Goal: Find specific page/section: Find specific page/section

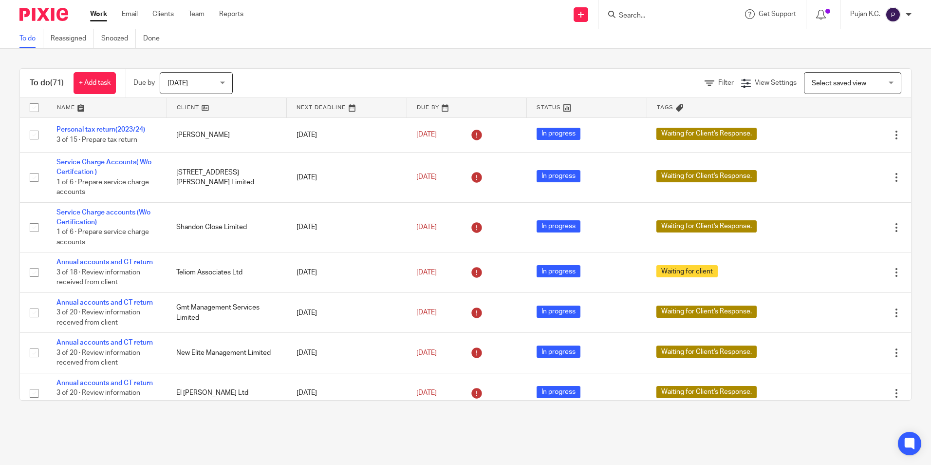
click at [663, 20] on input "Search" at bounding box center [662, 16] width 88 height 9
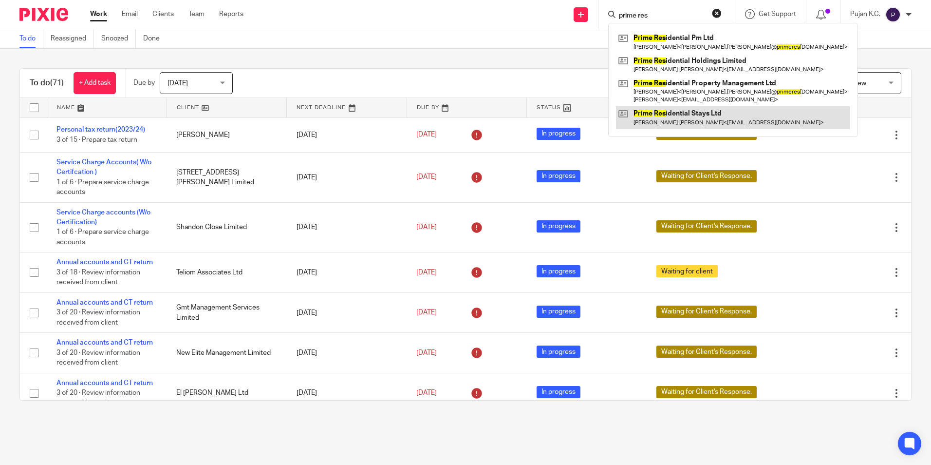
type input "prime res"
click at [702, 117] on link at bounding box center [733, 117] width 234 height 22
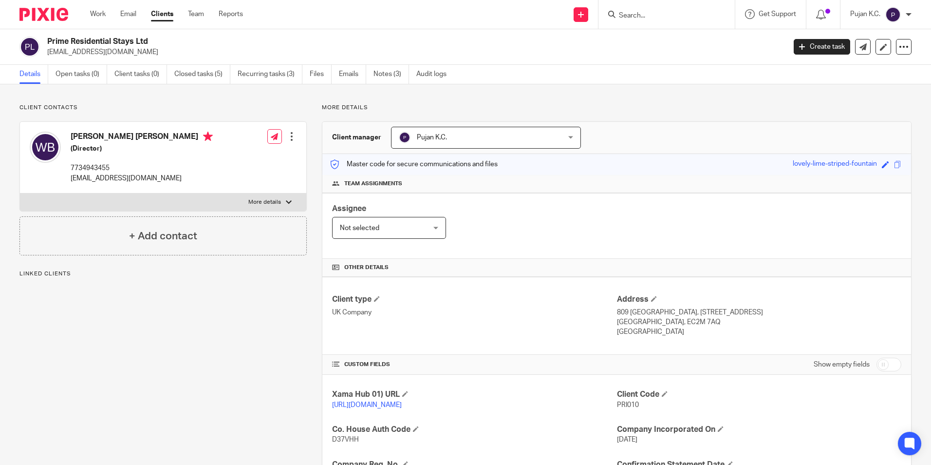
scroll to position [164, 0]
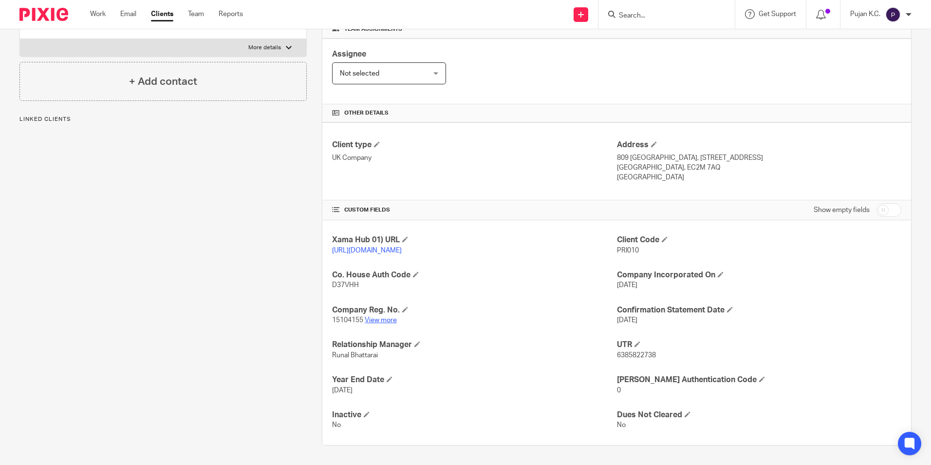
click at [382, 319] on link "View more" at bounding box center [381, 319] width 32 height 7
drag, startPoint x: 639, startPoint y: 21, endPoint x: 639, endPoint y: 16, distance: 5.4
click at [639, 20] on div at bounding box center [666, 14] width 136 height 29
click at [639, 12] on input "Search" at bounding box center [662, 16] width 88 height 9
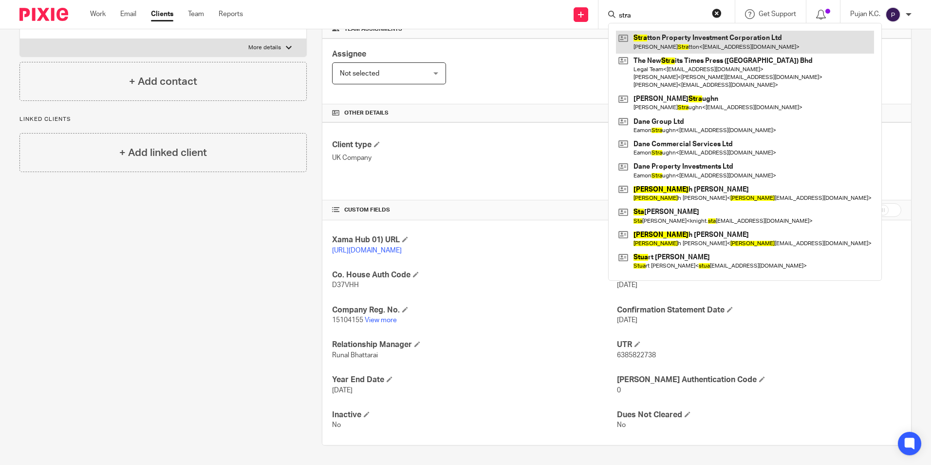
type input "stra"
click at [662, 44] on link at bounding box center [745, 42] width 258 height 22
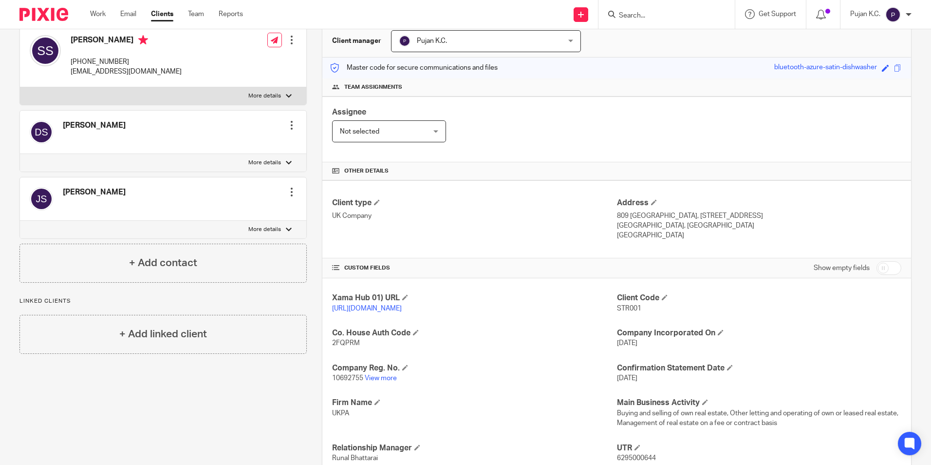
scroll to position [97, 0]
drag, startPoint x: 639, startPoint y: 310, endPoint x: 601, endPoint y: 308, distance: 38.5
click at [599, 308] on div "Xama Hub 01) URL https://platform.xamatech.com/portal/crm/clients/99393100-6bdd…" at bounding box center [616, 411] width 589 height 269
drag, startPoint x: 601, startPoint y: 308, endPoint x: 632, endPoint y: 305, distance: 31.8
click at [632, 305] on span "STR001" at bounding box center [629, 307] width 24 height 7
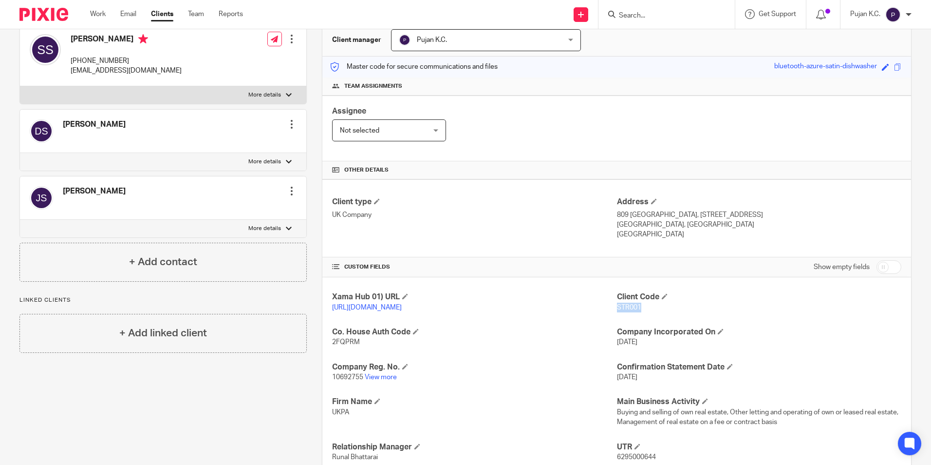
drag, startPoint x: 641, startPoint y: 306, endPoint x: 612, endPoint y: 307, distance: 29.3
click at [617, 307] on p "STR001" at bounding box center [759, 307] width 284 height 10
copy span "STR001"
click at [657, 19] on input "Search" at bounding box center [662, 16] width 88 height 9
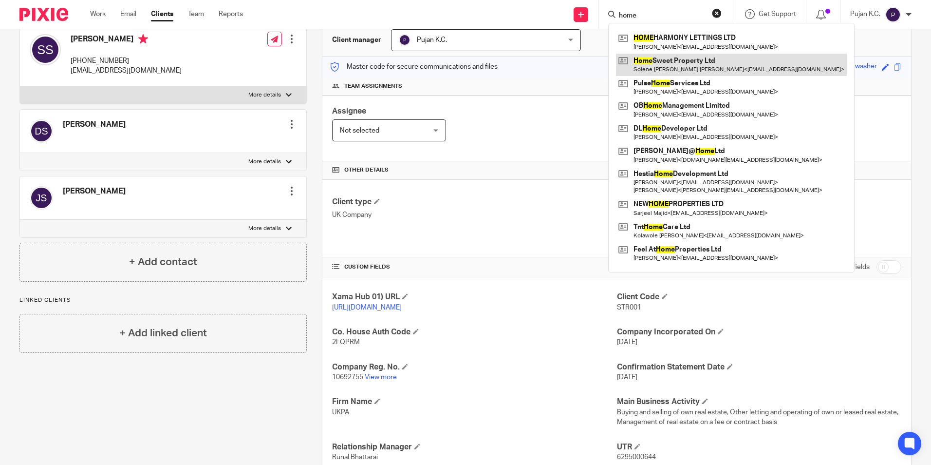
type input "home"
click at [706, 54] on link at bounding box center [731, 65] width 231 height 22
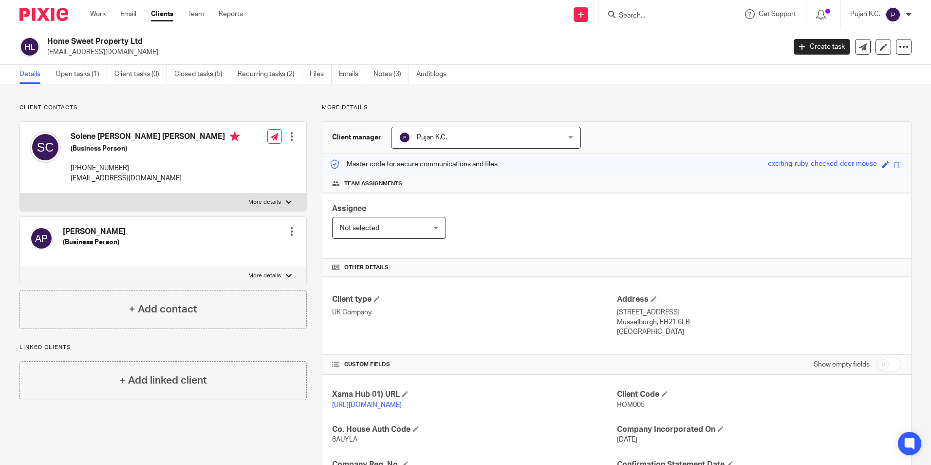
click at [637, 18] on input "Search" at bounding box center [662, 16] width 88 height 9
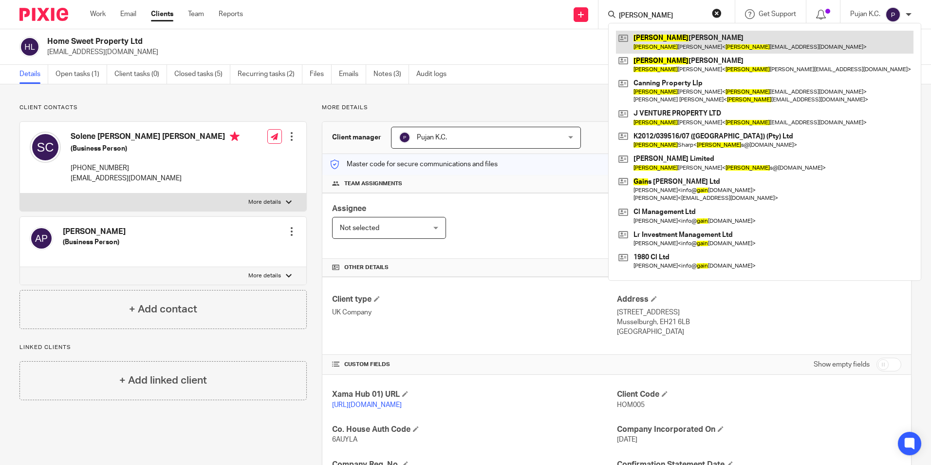
type input "[PERSON_NAME]"
click at [653, 38] on link at bounding box center [764, 42] width 297 height 22
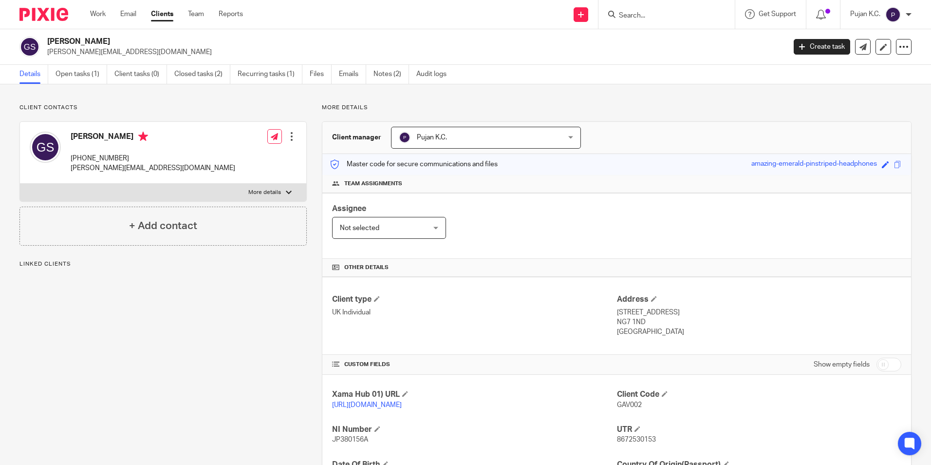
click at [669, 19] on input "Search" at bounding box center [662, 16] width 88 height 9
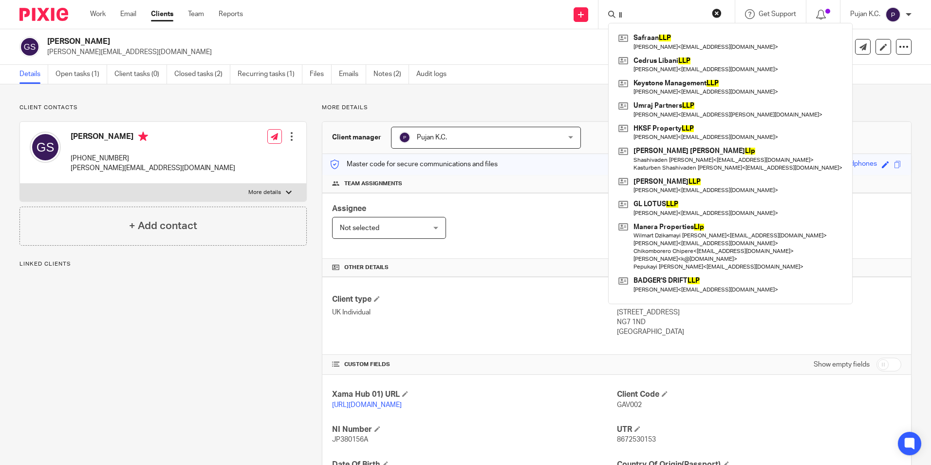
type input "l"
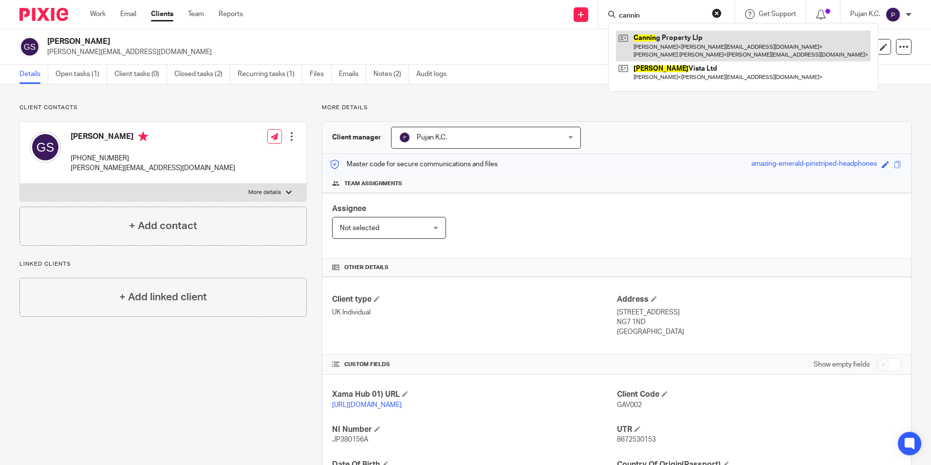
type input "cannin"
click at [678, 34] on link at bounding box center [743, 46] width 255 height 30
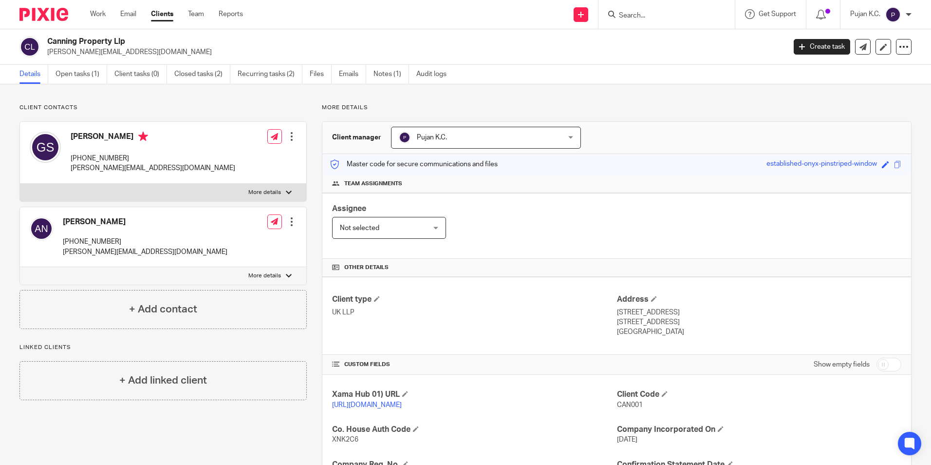
click at [643, 17] on input "Search" at bounding box center [662, 16] width 88 height 9
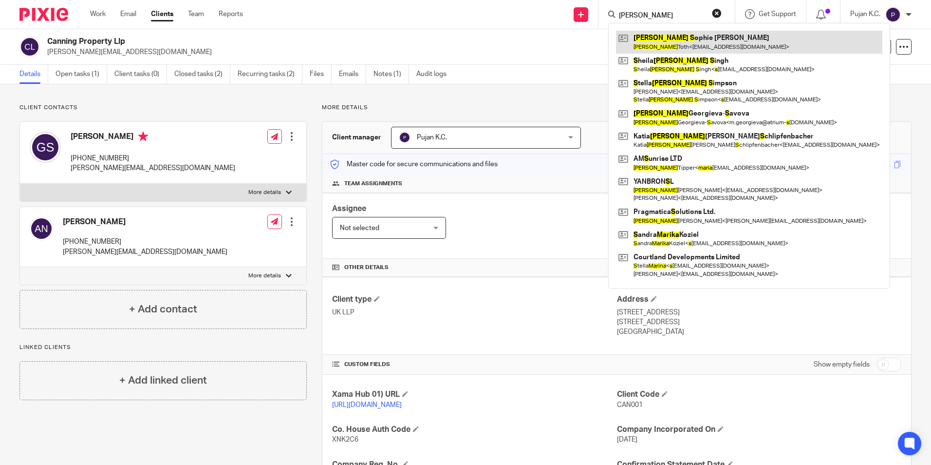
type input "maria s"
click at [655, 33] on link at bounding box center [749, 42] width 266 height 22
